Goal: Communication & Community: Answer question/provide support

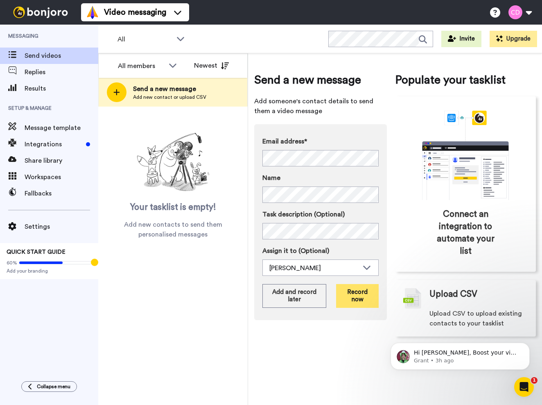
click at [352, 293] on button "Record now" at bounding box center [357, 296] width 43 height 24
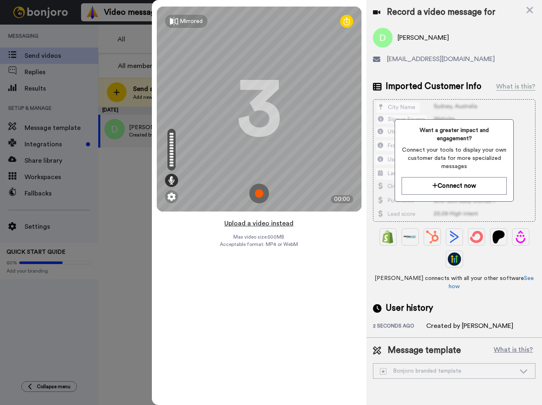
click at [261, 224] on button "Upload a video instead" at bounding box center [259, 223] width 74 height 11
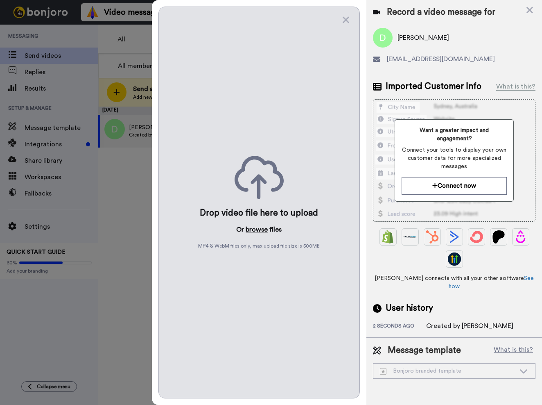
click at [259, 229] on button "browse" at bounding box center [257, 229] width 22 height 10
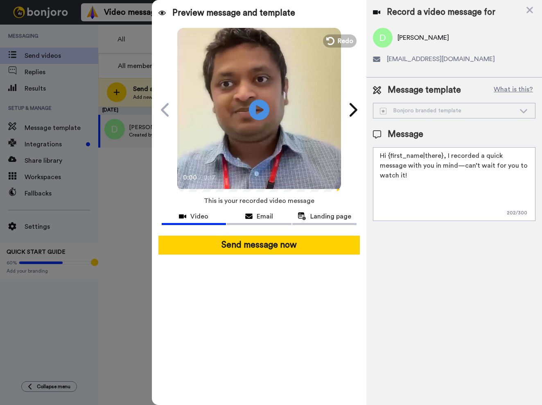
click at [427, 200] on textarea "Hi {first_name|there}, I recorded a quick message with you in mind—can’t wait f…" at bounding box center [454, 184] width 163 height 74
paste textarea ", I see that you have applied to the University of Bedfordshire through Clearin…"
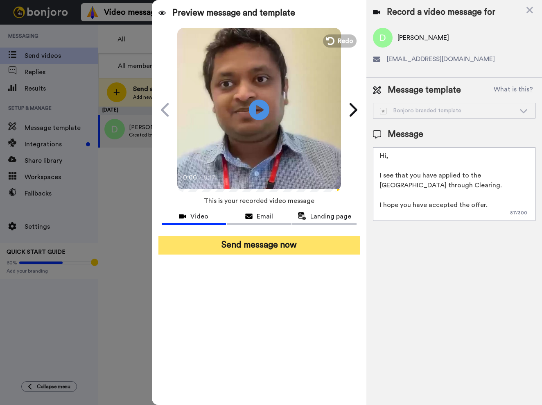
type textarea "Hi, I see that you have applied to the University of Bedfordshire through Clear…"
click at [332, 241] on button "Send message now" at bounding box center [260, 245] width 202 height 19
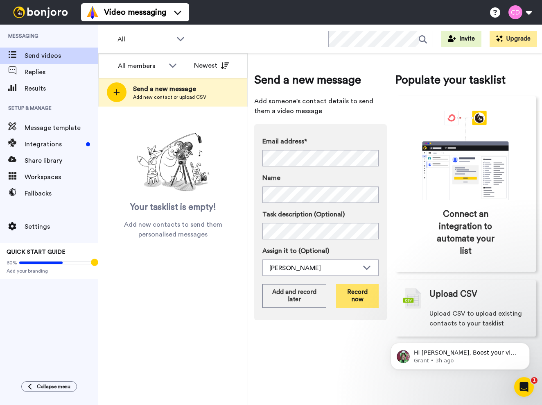
click at [349, 293] on button "Record now" at bounding box center [357, 296] width 43 height 24
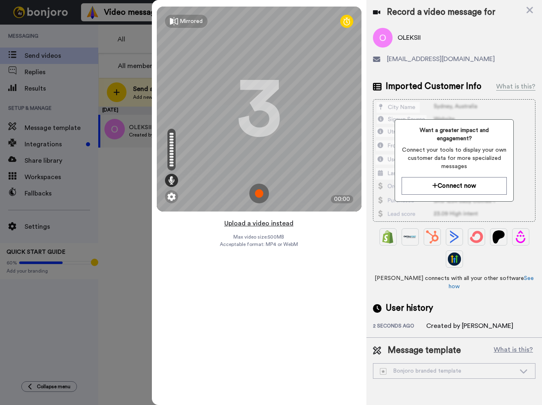
click at [272, 225] on button "Upload a video instead" at bounding box center [259, 223] width 74 height 11
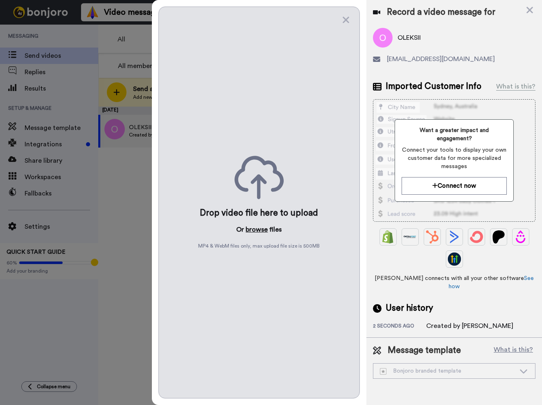
click at [261, 232] on button "browse" at bounding box center [257, 229] width 22 height 10
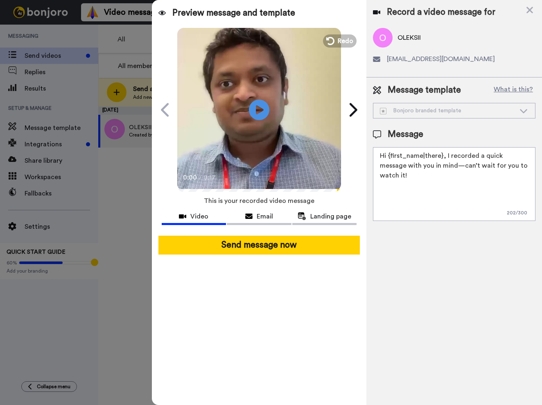
click at [407, 163] on textarea "Hi {first_name|there}, I recorded a quick message with you in mind—can’t wait f…" at bounding box center [454, 184] width 163 height 74
paste textarea ", I see that you have applied to the University of Bedfordshire through Clearin…"
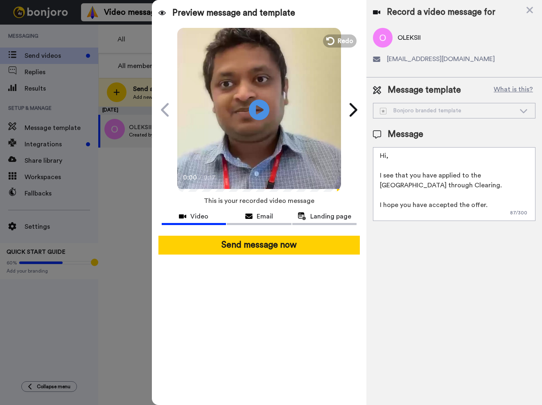
scroll to position [61, 0]
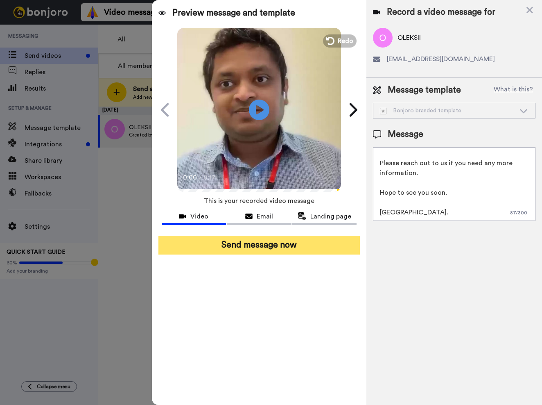
type textarea "Hi, I see that you have applied to the University of Bedfordshire through Clear…"
click at [317, 244] on button "Send message now" at bounding box center [260, 245] width 202 height 19
